Goal: Book appointment/travel/reservation

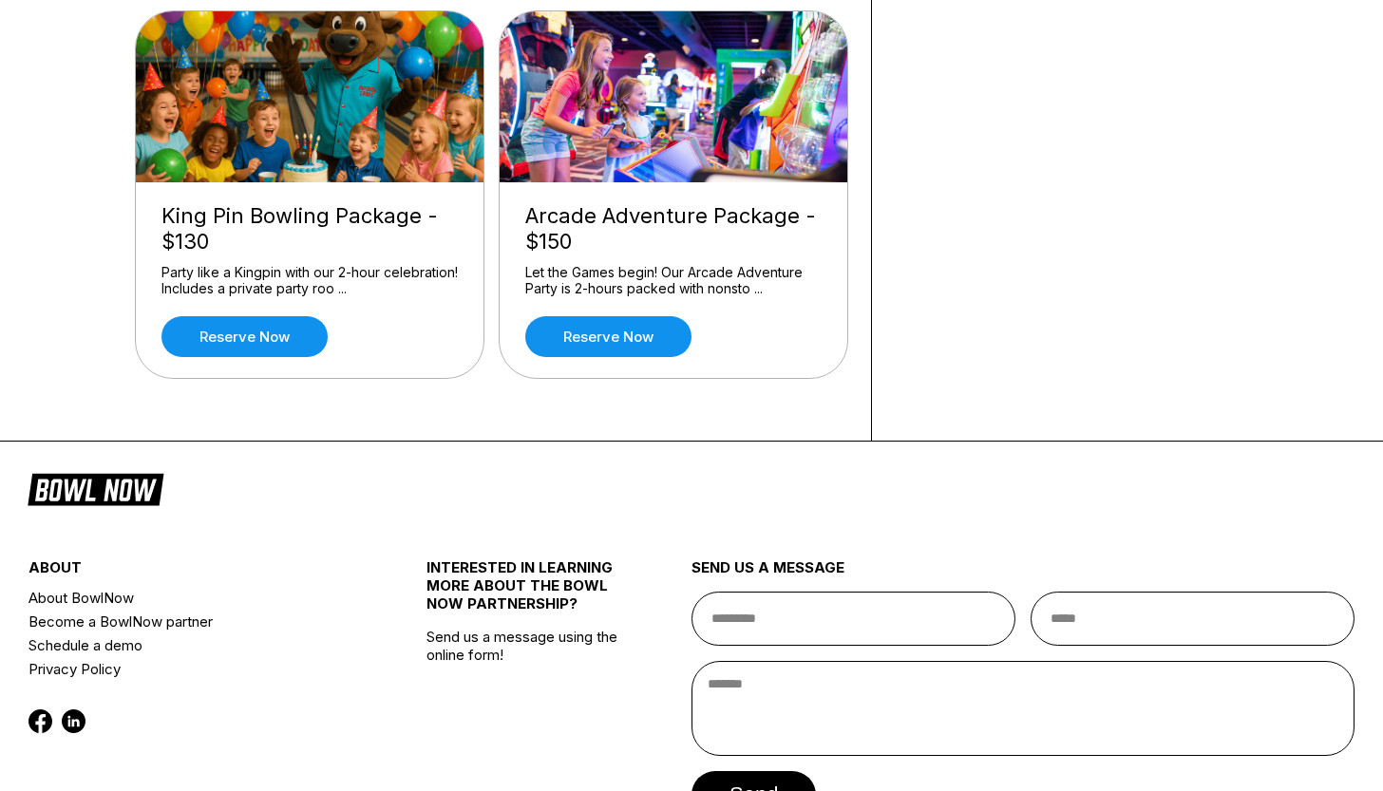
scroll to position [616, 0]
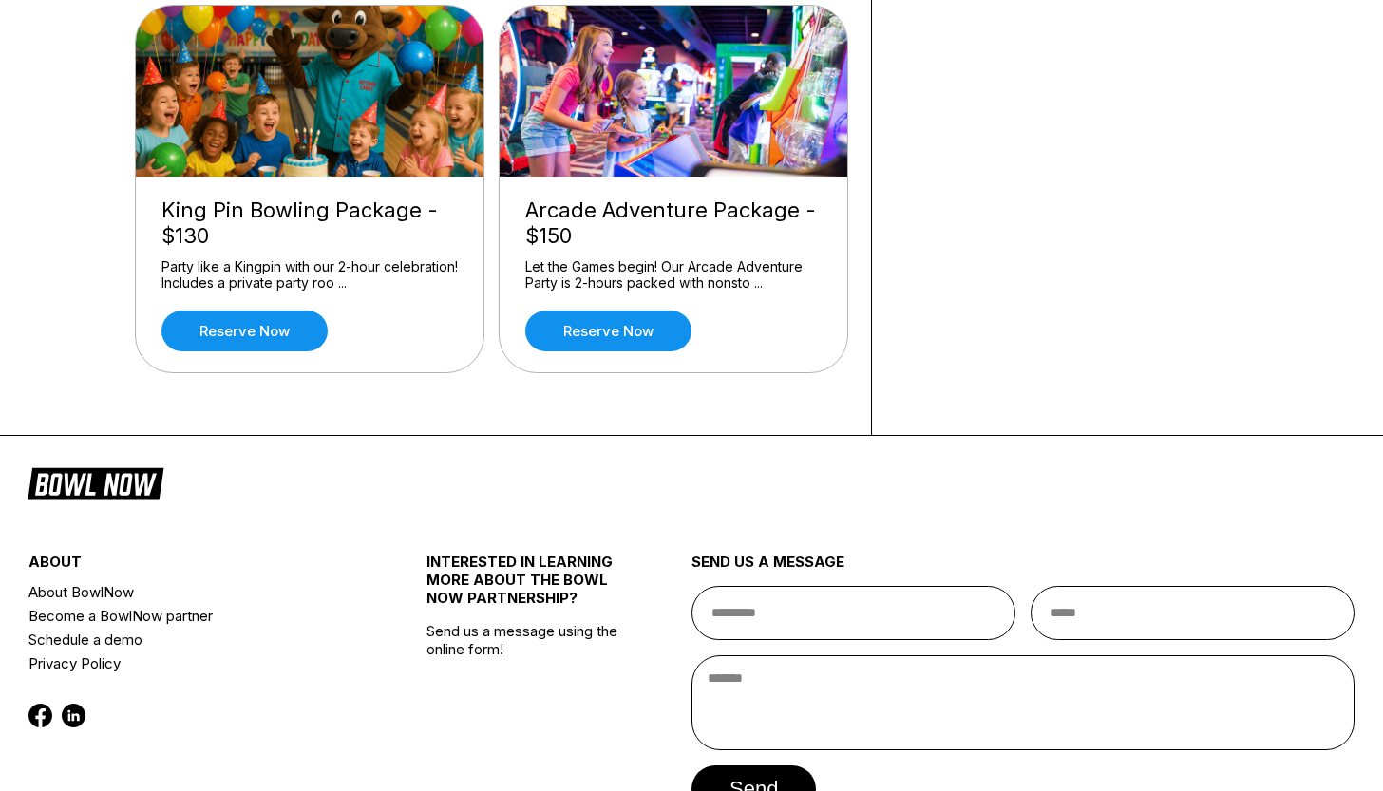
click at [302, 132] on img at bounding box center [311, 91] width 350 height 171
click at [212, 334] on link "Reserve now" at bounding box center [244, 331] width 166 height 41
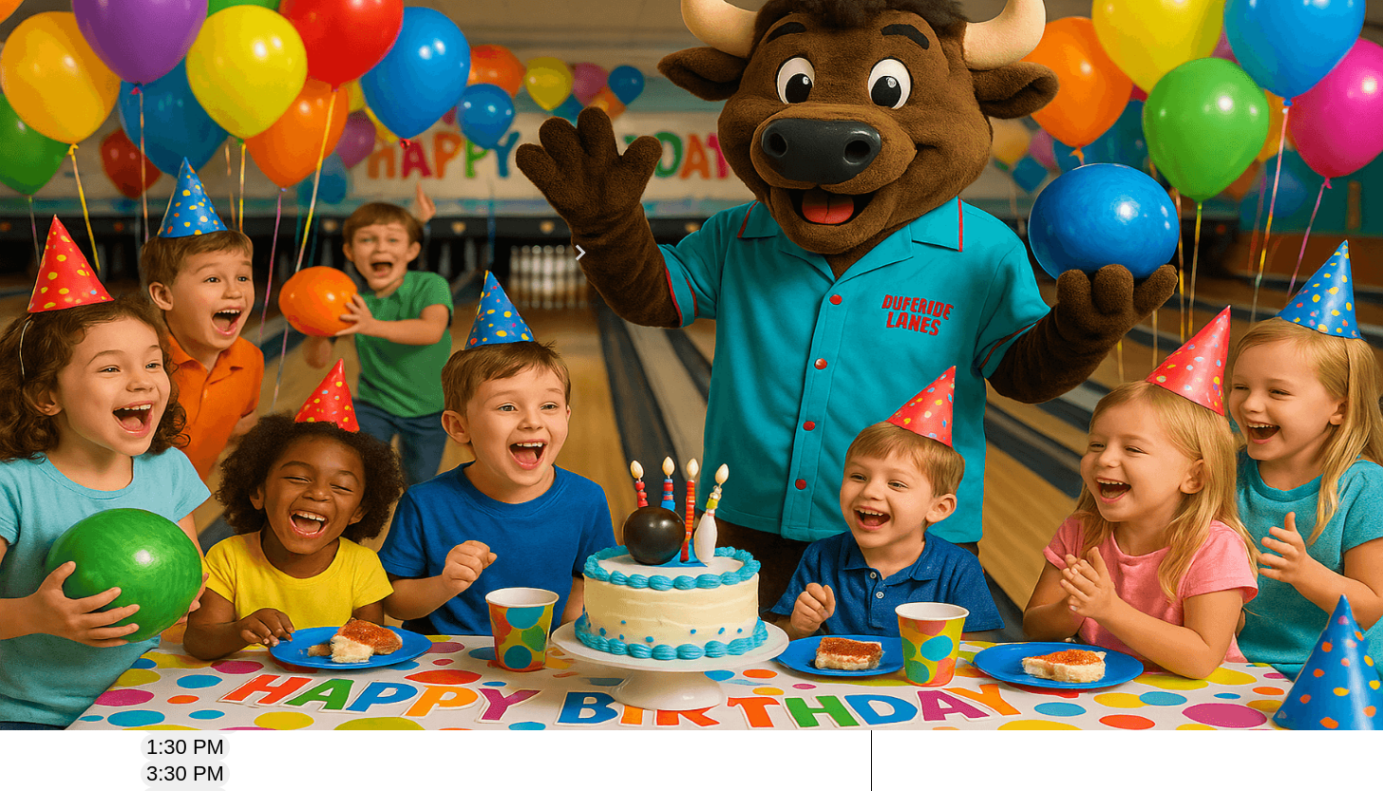
scroll to position [44, 0]
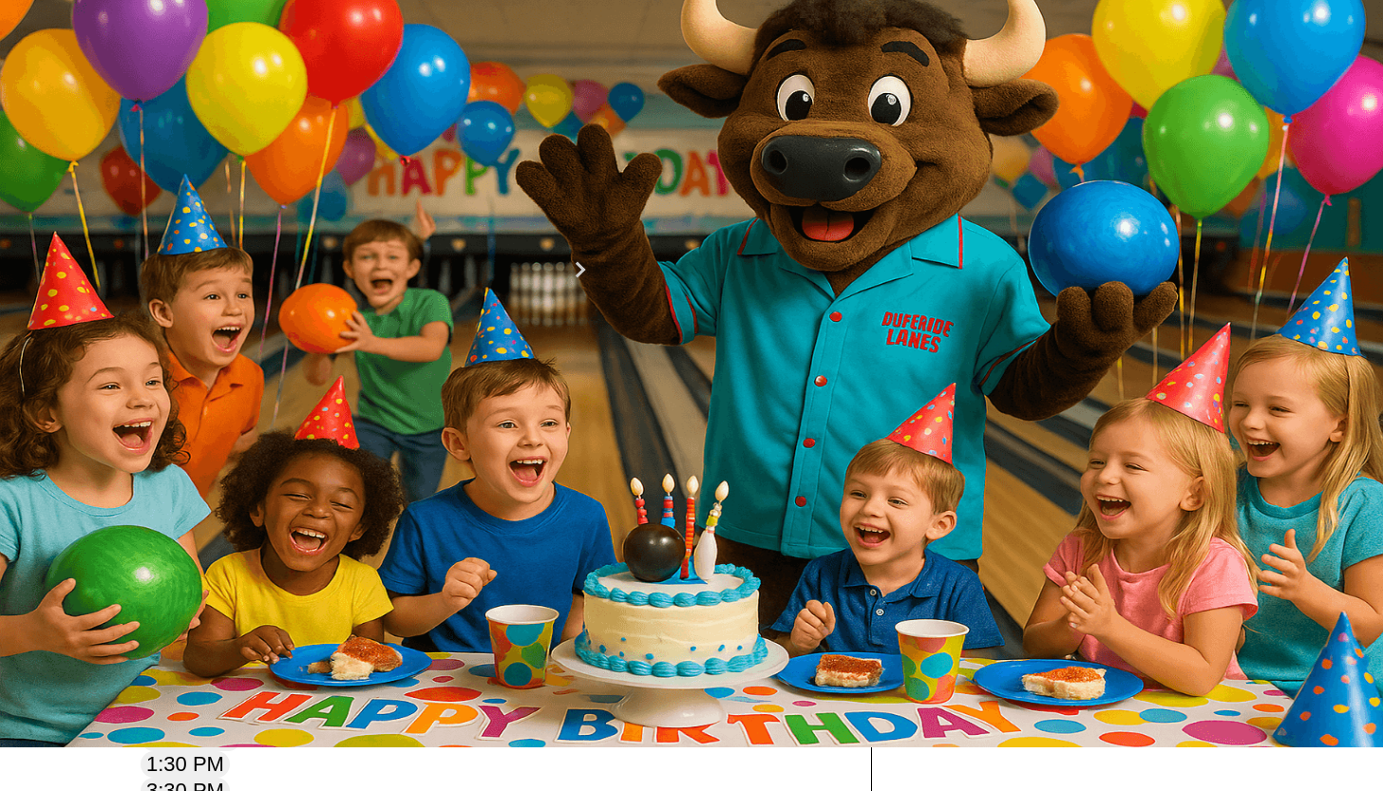
drag, startPoint x: 1368, startPoint y: 187, endPoint x: 1376, endPoint y: 43, distance: 144.6
click at [1376, 43] on div "Choose your Date and time You’ve selected King Pin Bowling Package - $130 ! Wha…" at bounding box center [691, 700] width 1383 height 1488
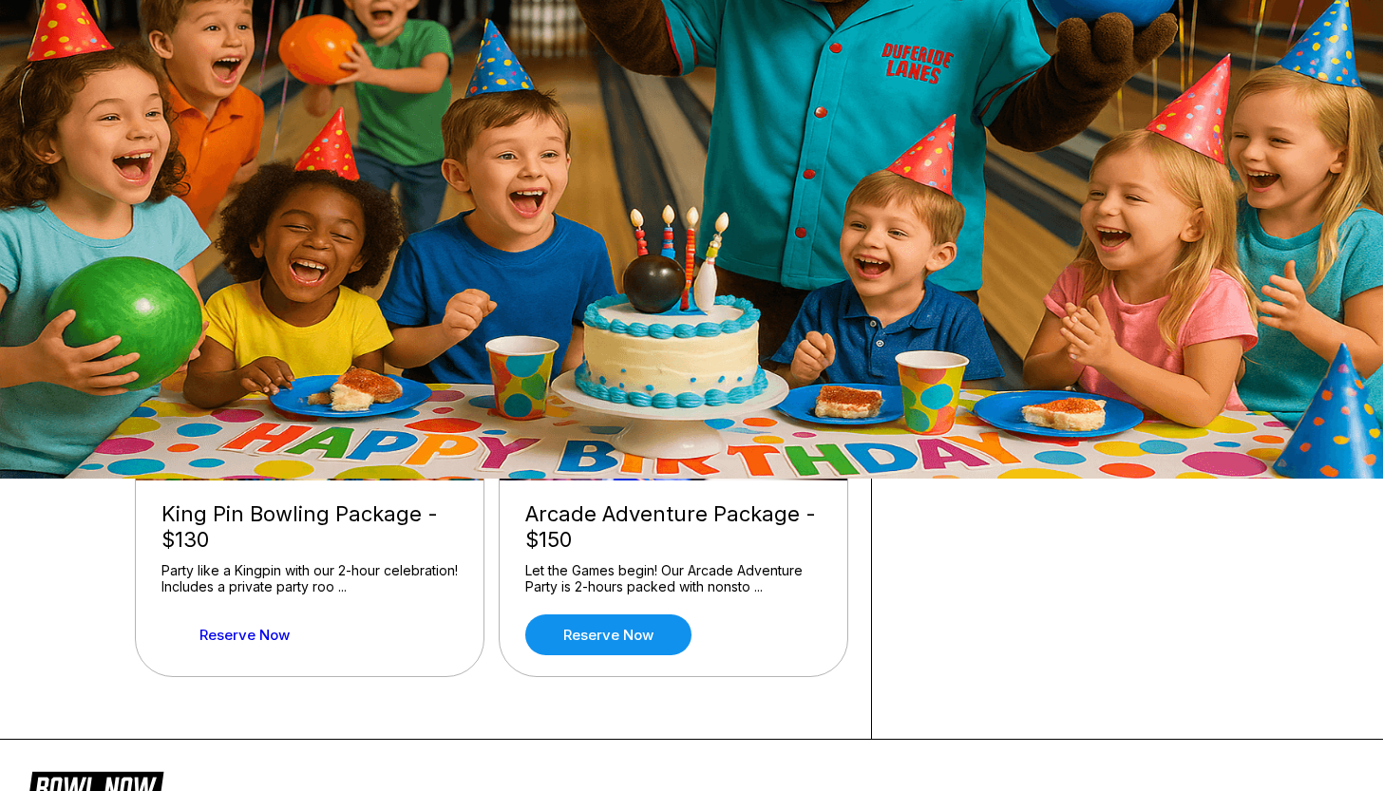
scroll to position [301, 0]
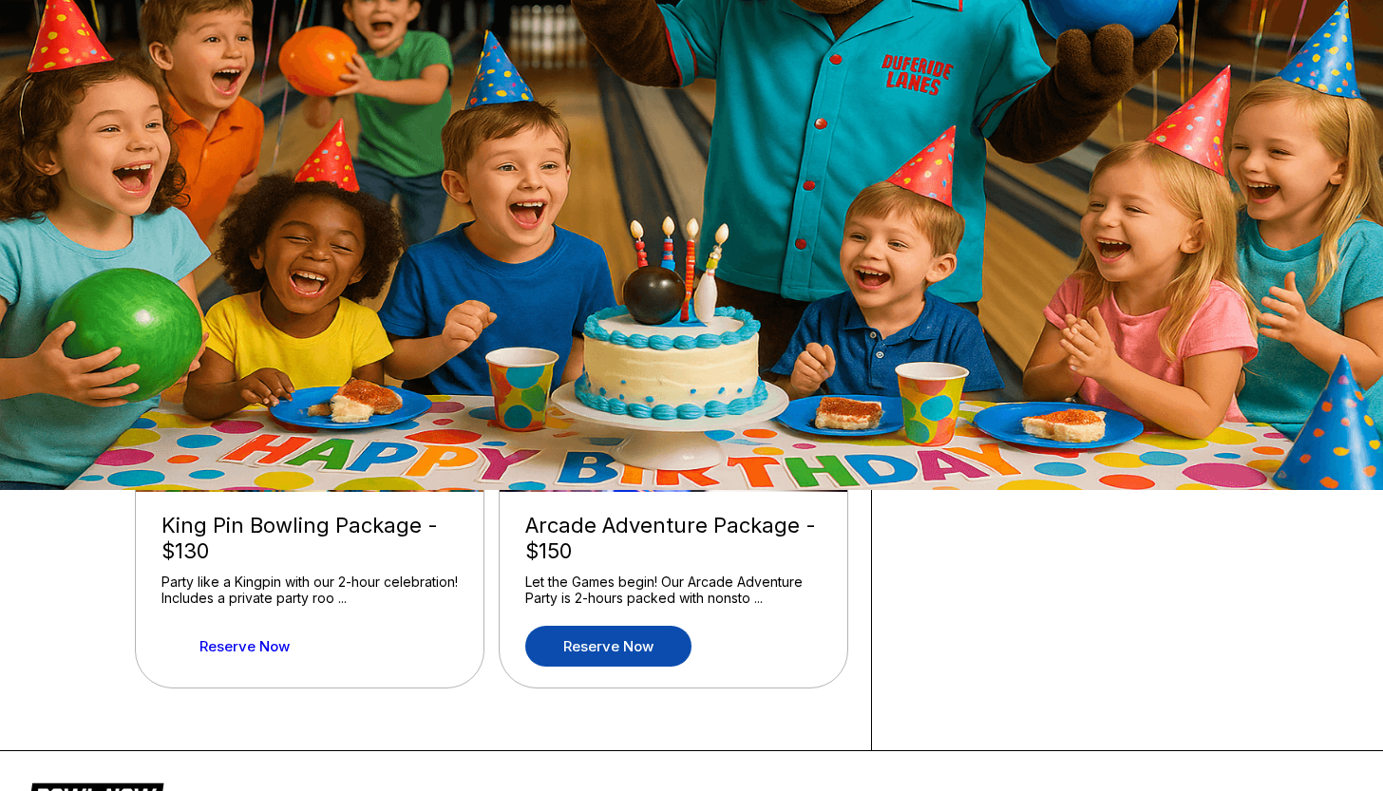
click at [622, 642] on link "Reserve now" at bounding box center [608, 646] width 166 height 41
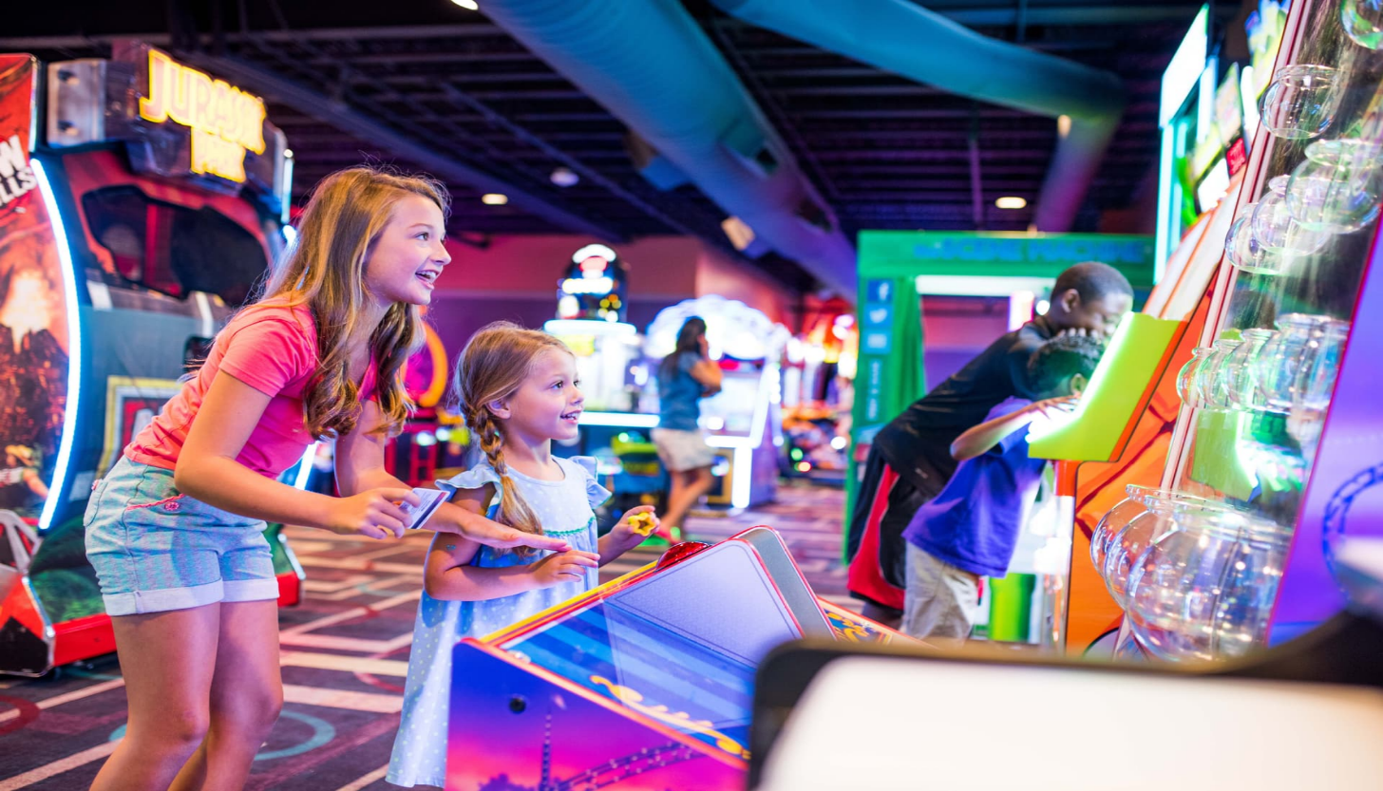
click at [1267, 47] on rect "button" at bounding box center [1273, 50] width 69 height 33
